Goal: Transaction & Acquisition: Purchase product/service

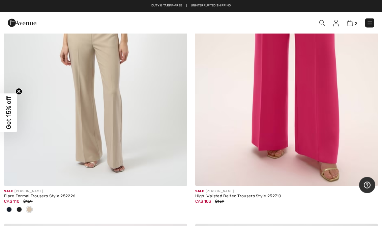
scroll to position [6928, 0]
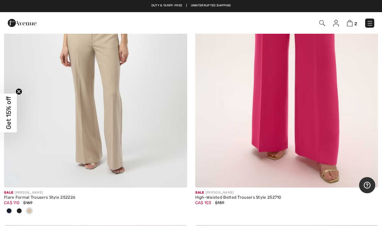
click at [323, 21] on img at bounding box center [323, 23] width 6 height 6
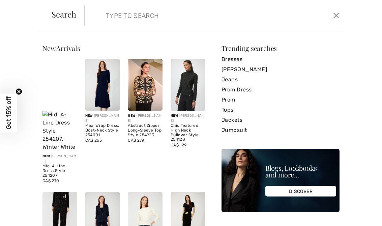
click at [87, 14] on form "Clear" at bounding box center [207, 15] width 247 height 20
click at [86, 16] on form "Clear" at bounding box center [207, 15] width 247 height 20
click at [92, 16] on form "Clear" at bounding box center [207, 15] width 247 height 20
click at [104, 14] on input "search" at bounding box center [187, 15] width 173 height 20
click at [136, 17] on input "search" at bounding box center [187, 15] width 173 height 20
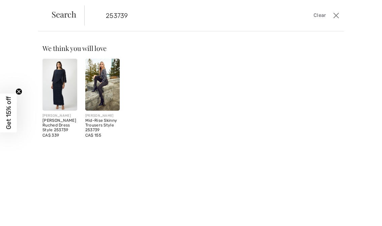
type input "253739"
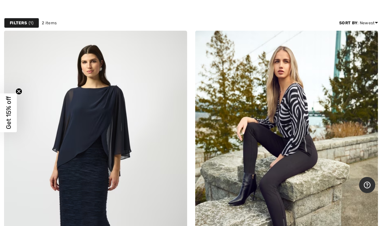
scroll to position [85, 0]
click at [64, 131] on img at bounding box center [95, 168] width 183 height 275
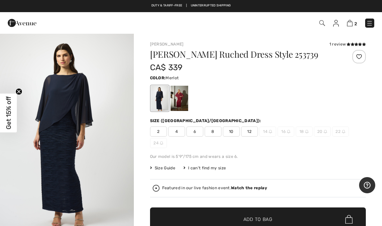
click at [183, 99] on div at bounding box center [179, 98] width 18 height 25
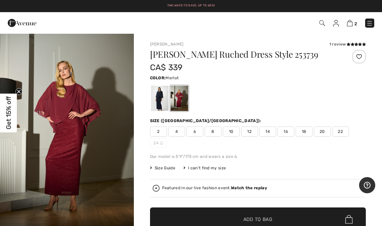
click at [212, 134] on span "8" at bounding box center [213, 132] width 17 height 10
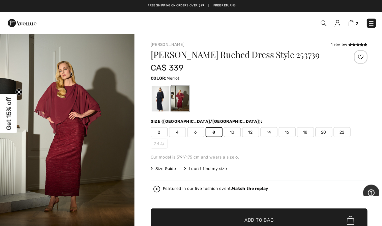
click at [352, 23] on img at bounding box center [350, 23] width 6 height 6
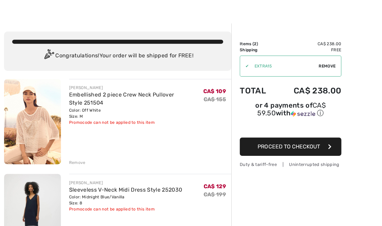
scroll to position [9, 0]
click at [81, 163] on div "Remove" at bounding box center [77, 163] width 17 height 6
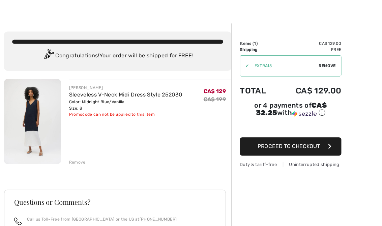
click at [79, 166] on div "JOSEPH RIBKOFF Sleeveless V-Neck Midi Dress Style 252030 Color: Midnight Blue/V…" at bounding box center [117, 212] width 227 height 265
click at [80, 166] on div "JOSEPH RIBKOFF Sleeveless V-Neck Midi Dress Style 252030 Color: Midnight Blue/V…" at bounding box center [117, 212] width 227 height 265
click at [78, 161] on div "Remove" at bounding box center [77, 163] width 17 height 6
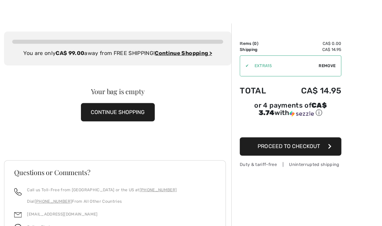
click at [112, 112] on button "CONTINUE SHOPPING" at bounding box center [118, 113] width 74 height 18
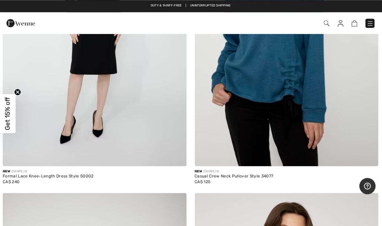
scroll to position [6200, 0]
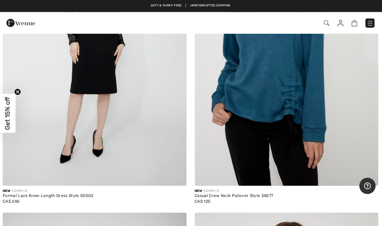
click at [327, 23] on img at bounding box center [327, 23] width 6 height 6
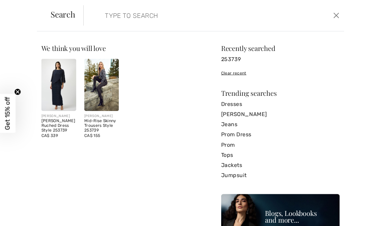
click at [61, 87] on img at bounding box center [60, 85] width 35 height 52
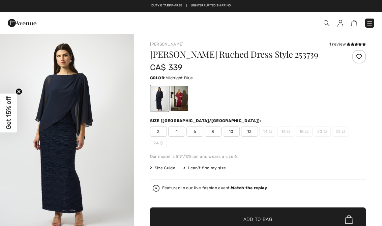
checkbox input "true"
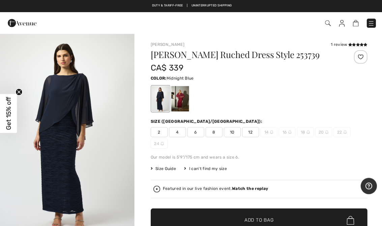
click at [212, 135] on span "8" at bounding box center [213, 132] width 17 height 10
click at [185, 97] on div at bounding box center [179, 98] width 18 height 25
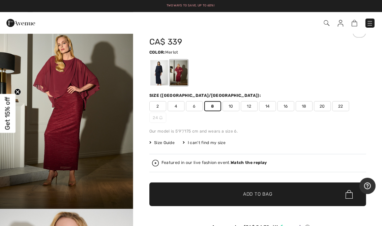
scroll to position [26, 0]
click at [255, 198] on span "✔ Added to Bag Add to Bag" at bounding box center [258, 194] width 216 height 24
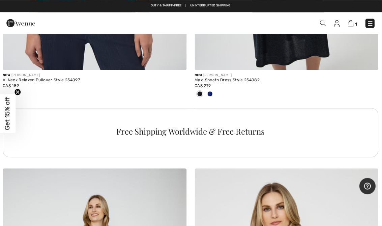
scroll to position [5642, 0]
click at [321, 24] on img at bounding box center [323, 23] width 6 height 6
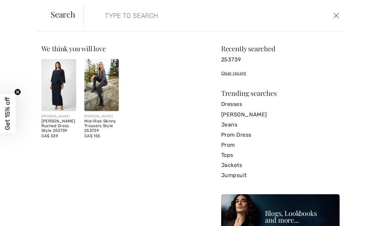
click at [104, 18] on input "search" at bounding box center [187, 15] width 173 height 20
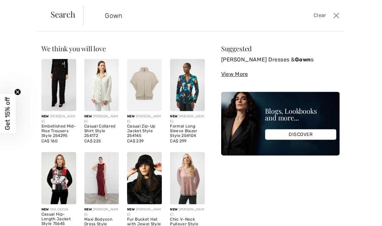
type input "Gown"
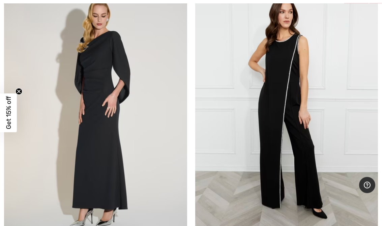
scroll to position [3236, 0]
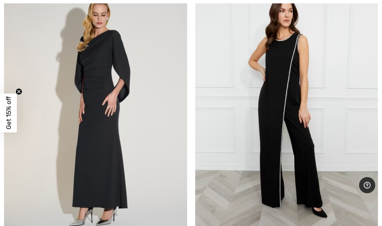
click at [123, 149] on img at bounding box center [95, 107] width 183 height 275
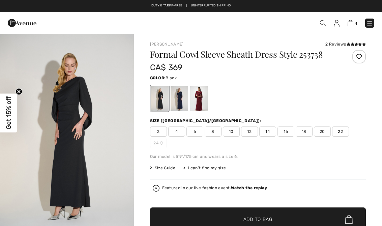
checkbox input "true"
click at [202, 102] on div at bounding box center [199, 98] width 18 height 25
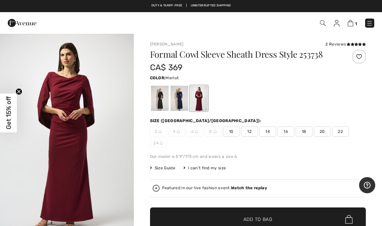
click at [182, 101] on div at bounding box center [179, 98] width 18 height 25
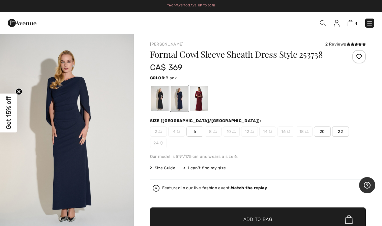
click at [164, 103] on div at bounding box center [160, 98] width 18 height 25
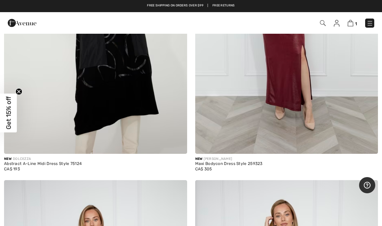
scroll to position [2414, 0]
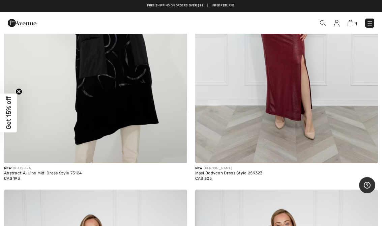
click at [353, 21] on img at bounding box center [351, 23] width 6 height 6
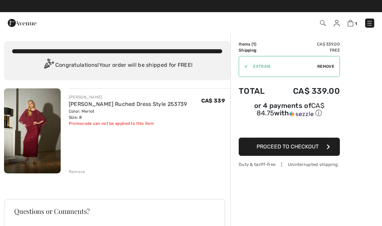
click at [294, 150] on span "Proceed to Checkout" at bounding box center [288, 146] width 62 height 6
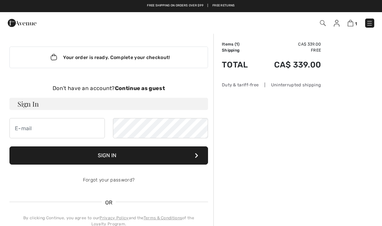
click at [136, 89] on strong "Continue as guest" at bounding box center [140, 88] width 50 height 6
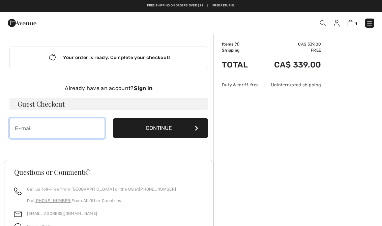
click at [63, 136] on input "email" at bounding box center [57, 128] width 96 height 20
type input "annepaliwal@gmail.com"
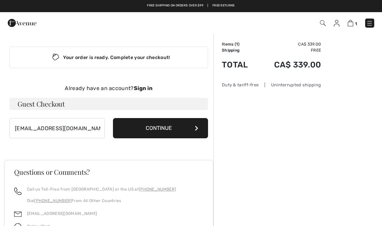
click at [163, 133] on button "Continue" at bounding box center [161, 128] width 96 height 20
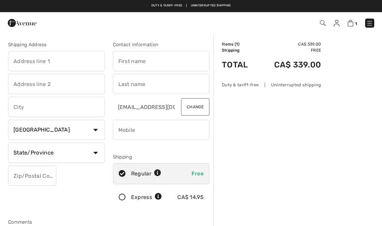
click at [352, 25] on img at bounding box center [351, 23] width 6 height 6
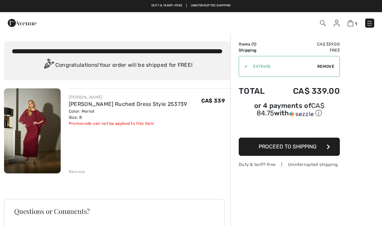
click at [289, 152] on button "Proceed to Shipping" at bounding box center [289, 147] width 101 height 18
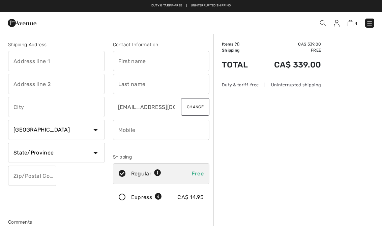
click at [23, 64] on input "text" at bounding box center [56, 61] width 97 height 20
type input "[STREET_ADDRESS]"
click at [129, 63] on input "text" at bounding box center [161, 61] width 97 height 20
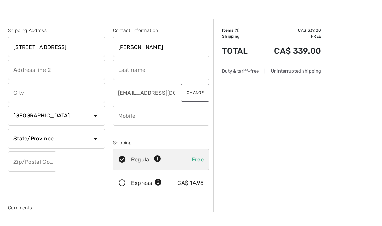
type input "[PERSON_NAME]"
click at [145, 74] on input "text" at bounding box center [161, 84] width 97 height 20
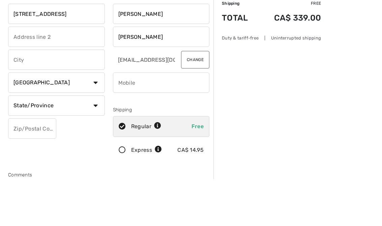
type input "[PERSON_NAME]"
click at [57, 97] on input "text" at bounding box center [56, 107] width 97 height 20
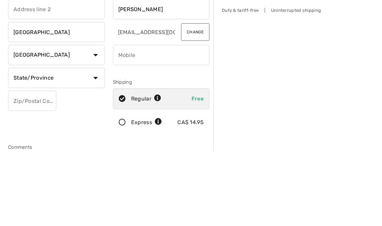
type input "[GEOGRAPHIC_DATA]"
click at [158, 120] on input "phone" at bounding box center [161, 130] width 97 height 20
type input "6137247656"
click at [97, 143] on select "State/Province [GEOGRAPHIC_DATA] [GEOGRAPHIC_DATA] [GEOGRAPHIC_DATA] [GEOGRAPHI…" at bounding box center [56, 153] width 97 height 20
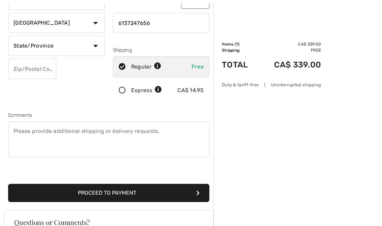
select select "ON"
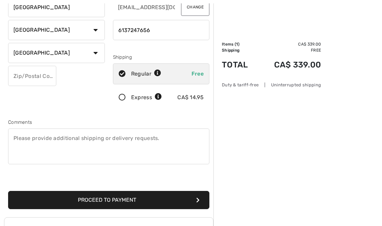
scroll to position [105, 0]
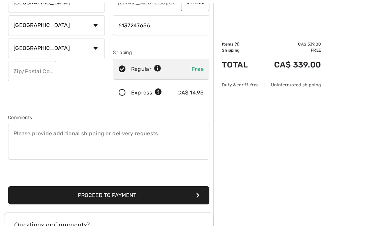
click at [137, 195] on button "Proceed to Payment" at bounding box center [109, 195] width 202 height 18
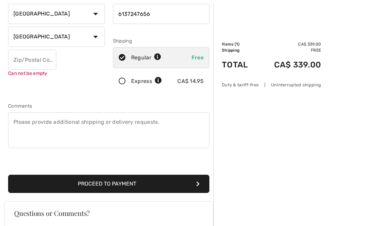
scroll to position [117, 0]
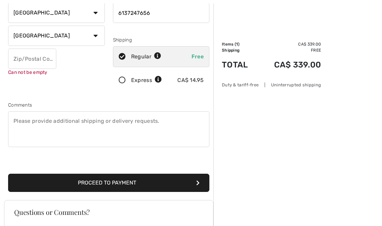
click at [136, 186] on button "Proceed to Payment" at bounding box center [109, 183] width 202 height 18
click at [20, 63] on input "text" at bounding box center [32, 59] width 48 height 20
type input "K0J1G0"
click at [119, 184] on button "Proceed to Payment" at bounding box center [109, 183] width 202 height 18
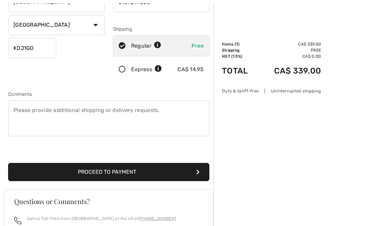
click at [25, 116] on textarea at bounding box center [109, 119] width 202 height 36
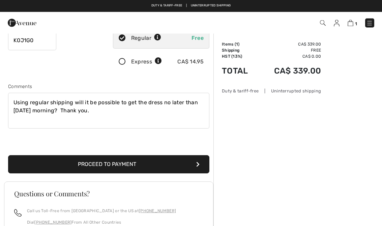
scroll to position [134, 0]
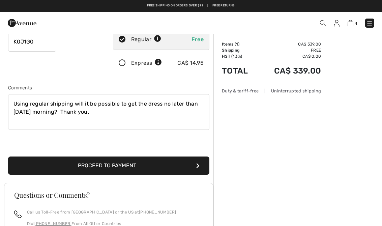
click at [71, 112] on textarea "Using regular shipping will it be possible to get the dress no later than Wedne…" at bounding box center [109, 112] width 202 height 36
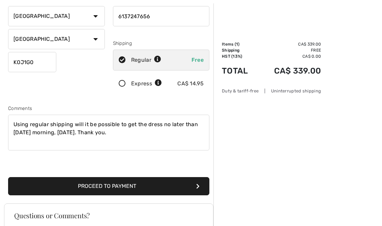
scroll to position [114, 0]
type textarea "Using regular shipping will it be possible to get the dress no later than Wedne…"
click at [118, 192] on button "Proceed to Payment" at bounding box center [109, 186] width 202 height 18
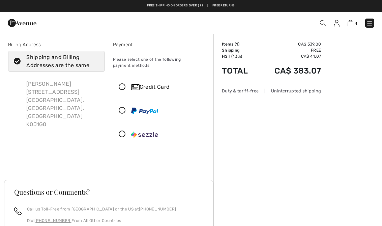
click at [120, 92] on div "Credit Card" at bounding box center [161, 87] width 96 height 20
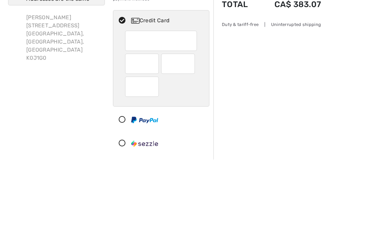
scroll to position [67, 0]
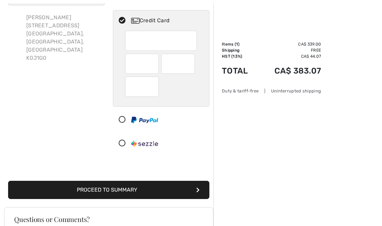
click at [108, 191] on button "Proceed to Summary" at bounding box center [109, 190] width 202 height 18
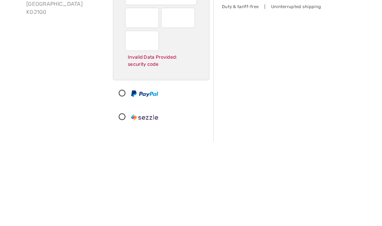
scroll to position [112, 0]
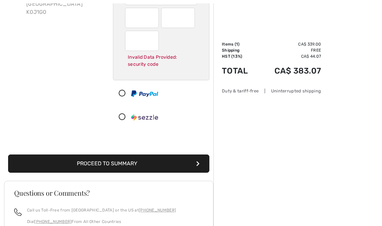
click at [106, 162] on button "Proceed to Summary" at bounding box center [109, 164] width 202 height 18
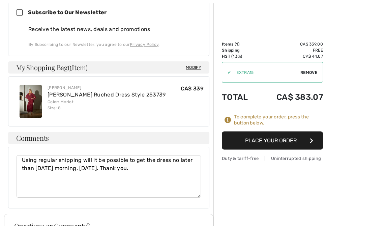
scroll to position [444, 0]
click at [273, 144] on button "Place Your Order" at bounding box center [272, 141] width 101 height 18
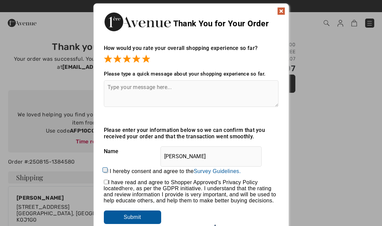
click at [282, 11] on img at bounding box center [281, 11] width 8 height 8
